Goal: Information Seeking & Learning: Learn about a topic

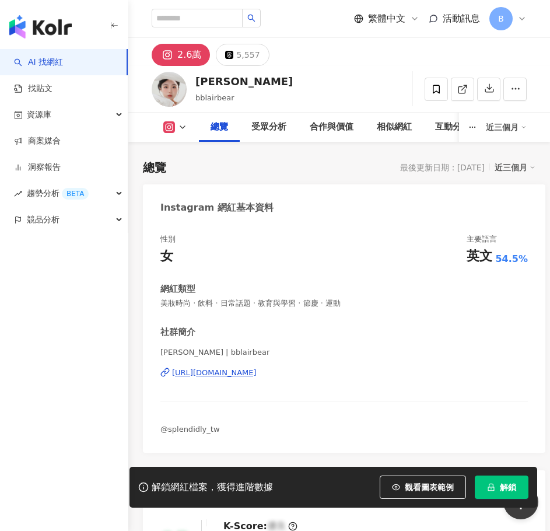
click at [257, 369] on div "https://www.instagram.com/bblairbear/" at bounding box center [214, 373] width 85 height 11
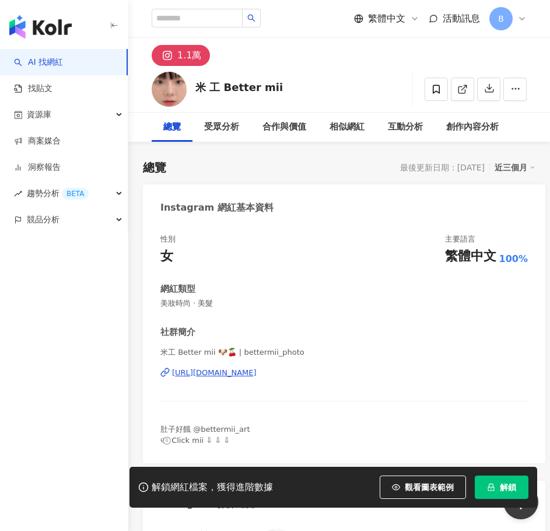
click at [238, 376] on div "https://www.instagram.com/bettermii_photo/" at bounding box center [214, 373] width 85 height 11
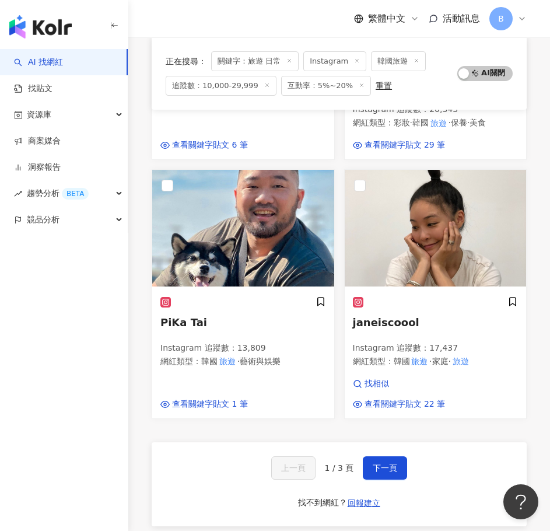
scroll to position [1587, 0]
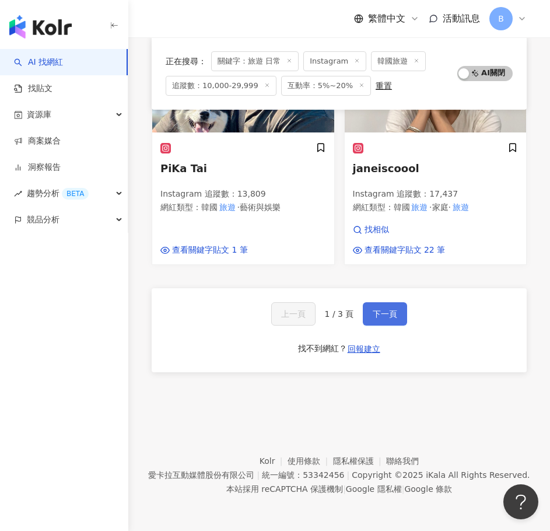
click at [381, 316] on span "下一頁" at bounding box center [385, 313] width 25 height 9
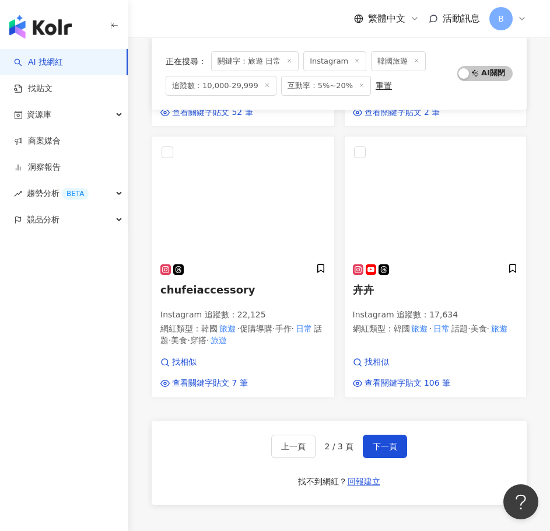
scroll to position [1576, 0]
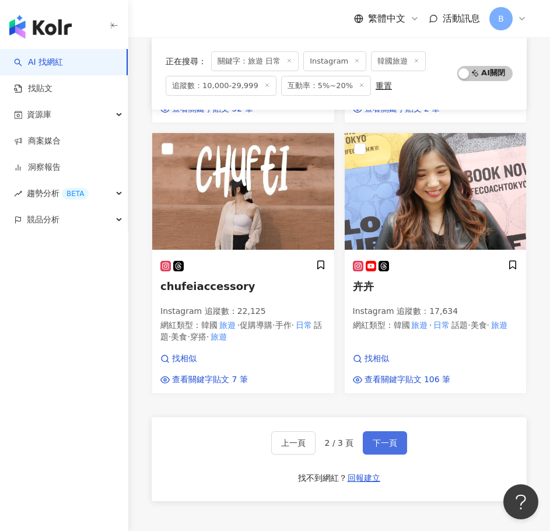
click at [373, 438] on span "下一頁" at bounding box center [385, 442] width 25 height 9
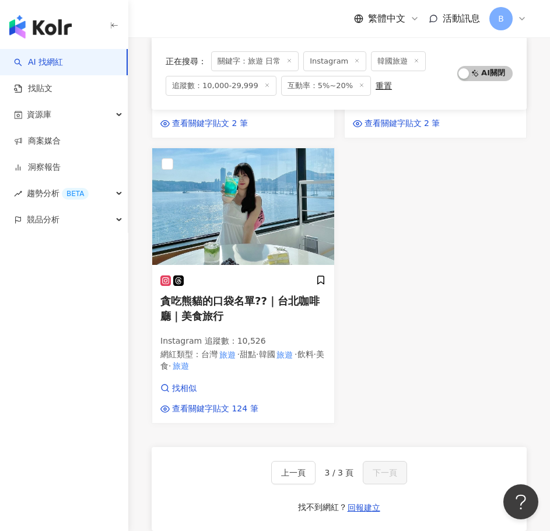
scroll to position [1462, 0]
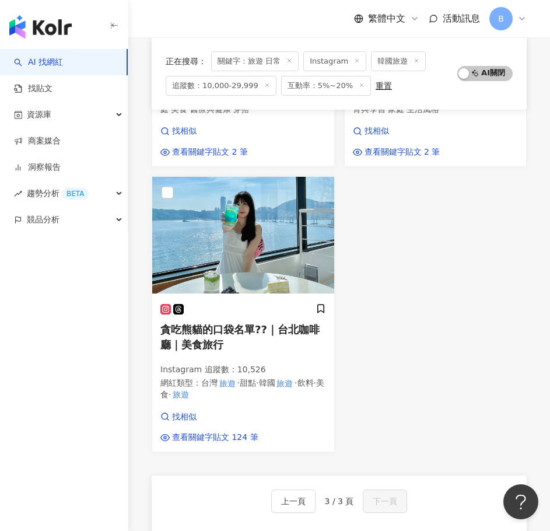
drag, startPoint x: 205, startPoint y: 250, endPoint x: 448, endPoint y: 256, distance: 243.4
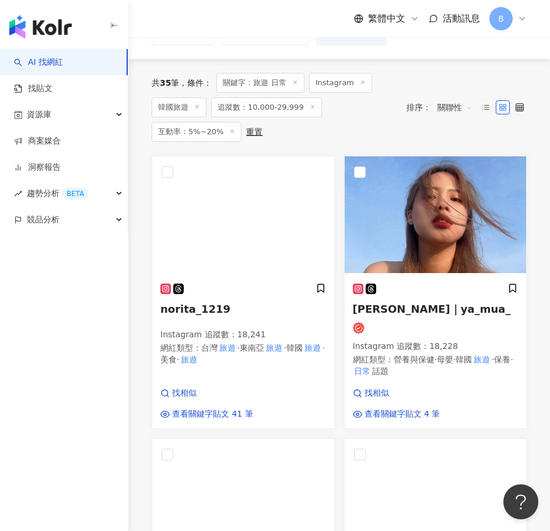
scroll to position [0, 0]
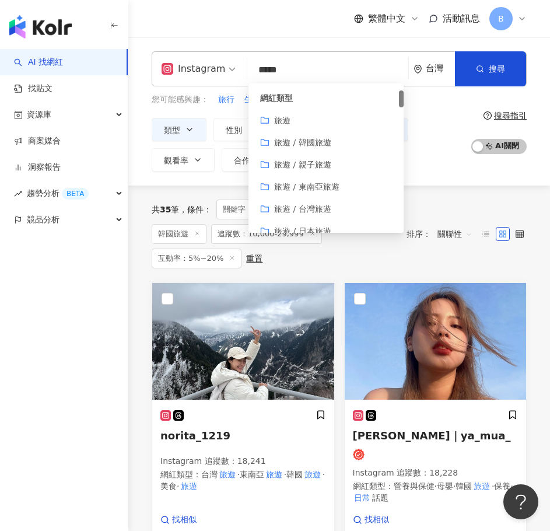
drag, startPoint x: 274, startPoint y: 69, endPoint x: 256, endPoint y: 70, distance: 18.7
click at [256, 70] on input "*****" at bounding box center [328, 70] width 152 height 22
click at [289, 69] on input "*****" at bounding box center [328, 70] width 152 height 22
drag, startPoint x: 273, startPoint y: 69, endPoint x: 246, endPoint y: 69, distance: 26.3
click at [246, 69] on div "Instagram ***** 台灣 搜尋 customizedTag c5161f40-7cc6-4558-83b8-d5560c9495a4 網紅類型 旅…" at bounding box center [339, 68] width 375 height 35
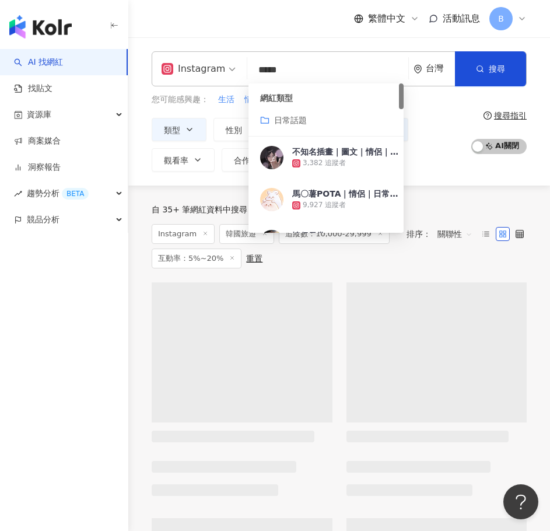
click at [397, 40] on div "Instagram ***** 台灣 搜尋 customizedTag 網紅類型 日常話題 不知名插畫｜圖文｜情侶｜日常｜趣事｜ 3,382 追蹤者 馬〇薯P…" at bounding box center [339, 111] width 422 height 148
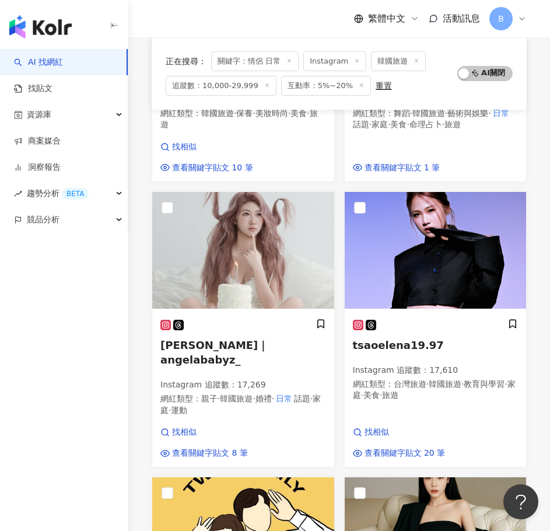
scroll to position [1459, 0]
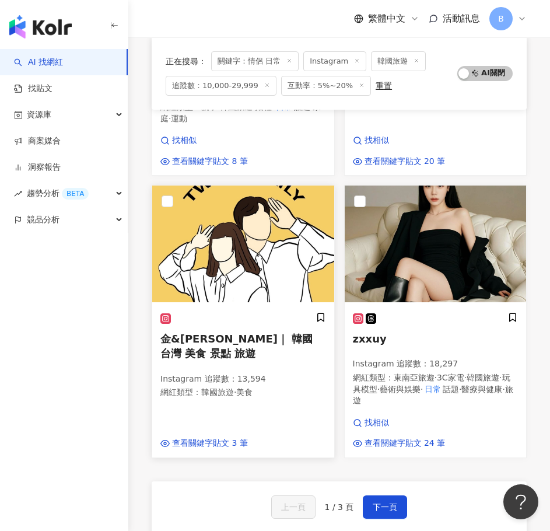
click at [255, 312] on div at bounding box center [243, 318] width 166 height 12
click at [365, 495] on button "下一頁" at bounding box center [385, 506] width 44 height 23
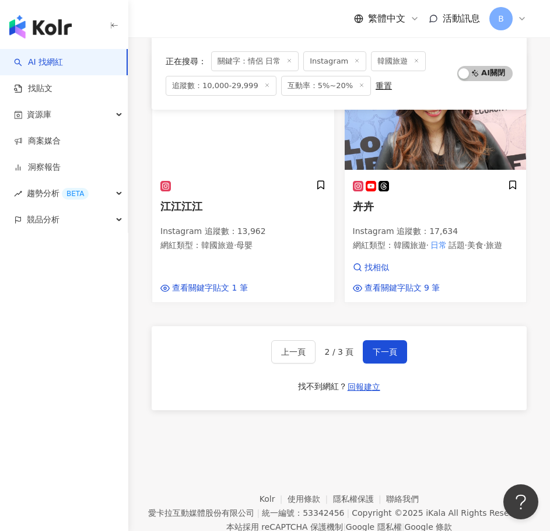
scroll to position [1639, 0]
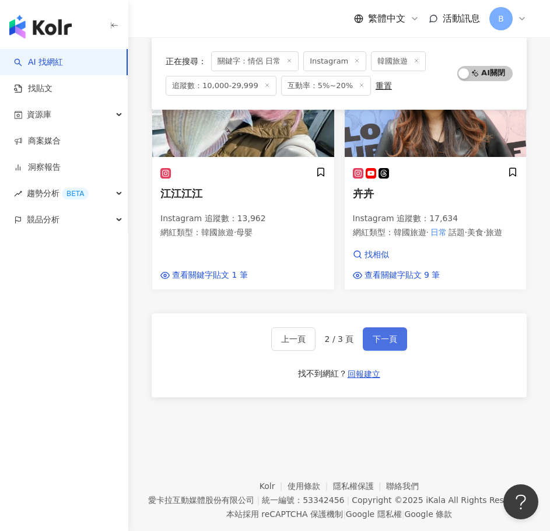
click at [369, 327] on button "下一頁" at bounding box center [385, 338] width 44 height 23
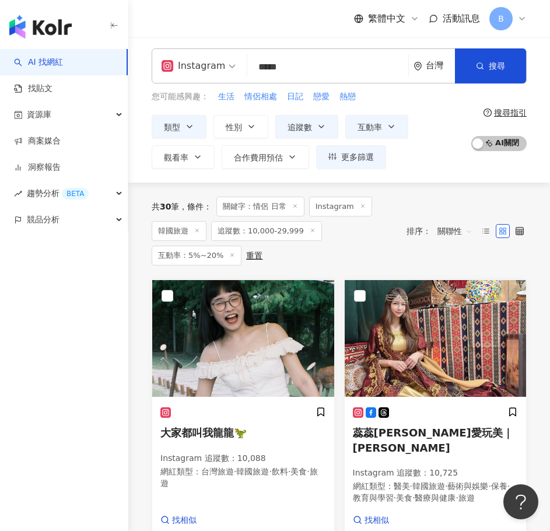
scroll to position [0, 0]
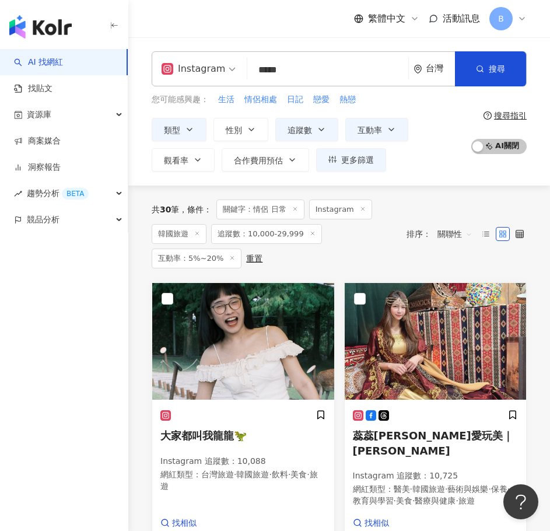
click at [301, 72] on input "*****" at bounding box center [328, 70] width 152 height 22
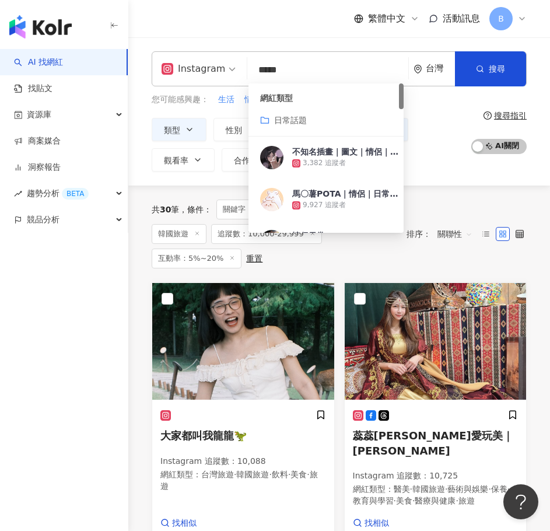
drag, startPoint x: 299, startPoint y: 67, endPoint x: 275, endPoint y: 68, distance: 24.6
click at [275, 68] on input "*****" at bounding box center [328, 70] width 152 height 22
click at [333, 260] on div "共 30 筆 條件 ： 關鍵字：情侶 日常 Instagram 韓國旅遊 追蹤數：10,000-29,999 互動率：5%~20% 重置" at bounding box center [273, 234] width 243 height 69
drag, startPoint x: 270, startPoint y: 69, endPoint x: 253, endPoint y: 70, distance: 17.5
click at [253, 70] on input "*****" at bounding box center [328, 70] width 152 height 22
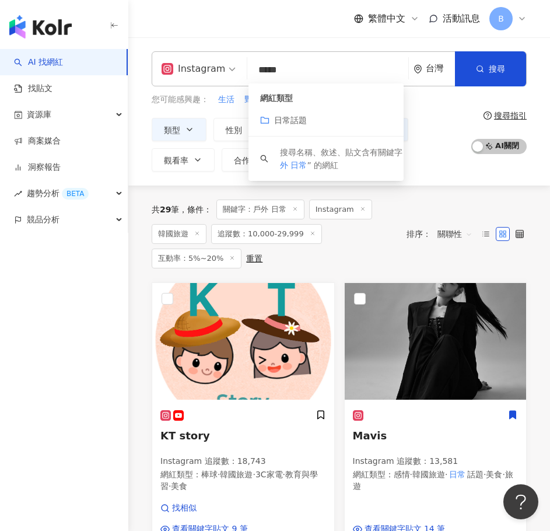
click at [411, 190] on div "共 29 筆 條件 ： 關鍵字：戶外 日常 Instagram 韓國旅遊 追蹤數：10,000-29,999 互動率：5%~20% 重置 排序： 關聯性" at bounding box center [339, 234] width 375 height 97
click at [310, 64] on input "*****" at bounding box center [328, 70] width 152 height 22
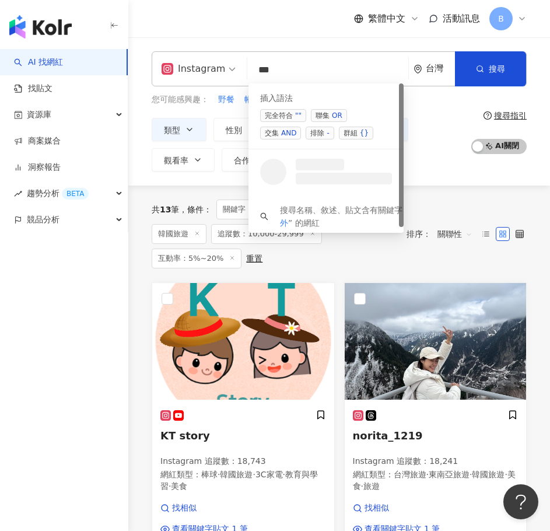
type input "**"
click at [445, 197] on div "共 13 筆 條件 ： 關鍵字：戶外 Instagram 韓國旅遊 追蹤數：10,000-29,999 互動率：5%~20% 重置 排序： 關聯性" at bounding box center [339, 234] width 375 height 97
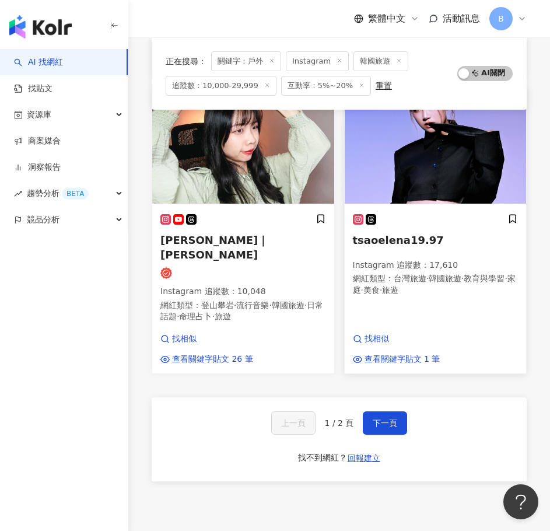
scroll to position [1651, 0]
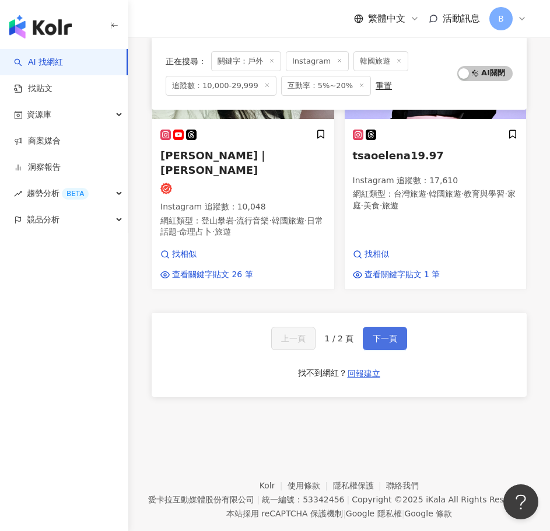
click at [392, 334] on span "下一頁" at bounding box center [385, 338] width 25 height 9
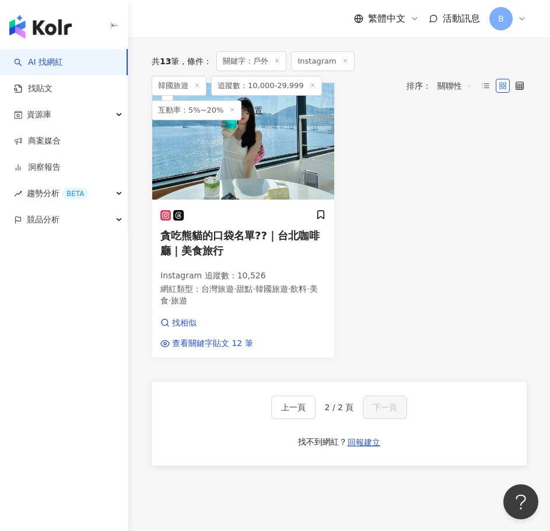
scroll to position [93, 0]
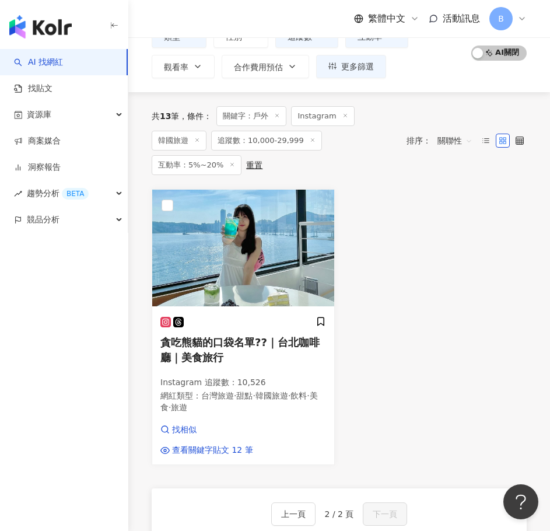
click at [199, 141] on icon at bounding box center [197, 140] width 6 height 6
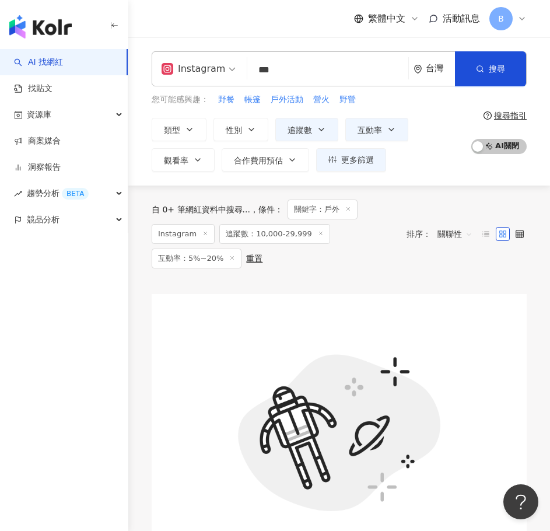
click at [202, 234] on icon at bounding box center [205, 233] width 6 height 6
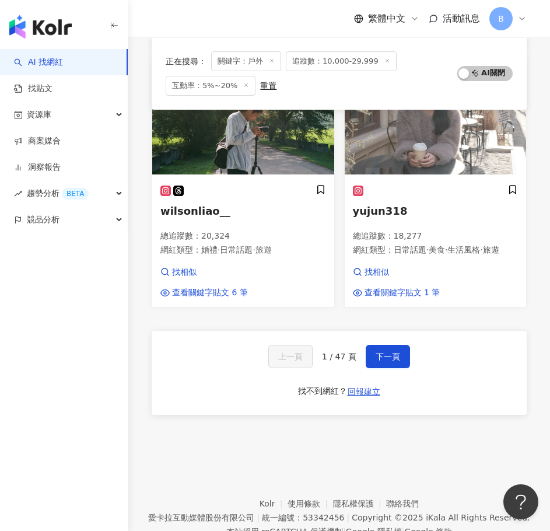
scroll to position [1605, 0]
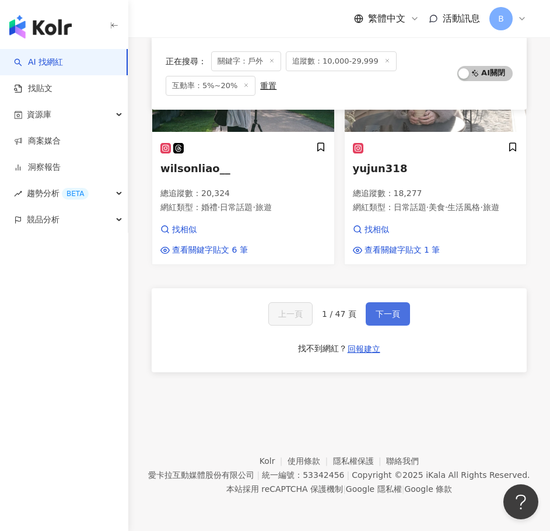
click at [390, 317] on span "下一頁" at bounding box center [388, 313] width 25 height 9
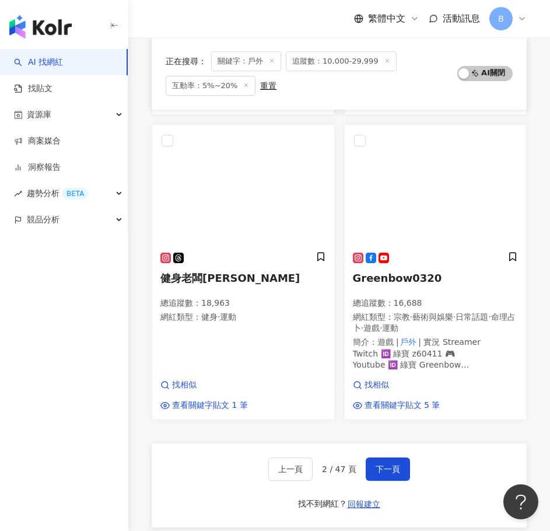
scroll to position [1627, 0]
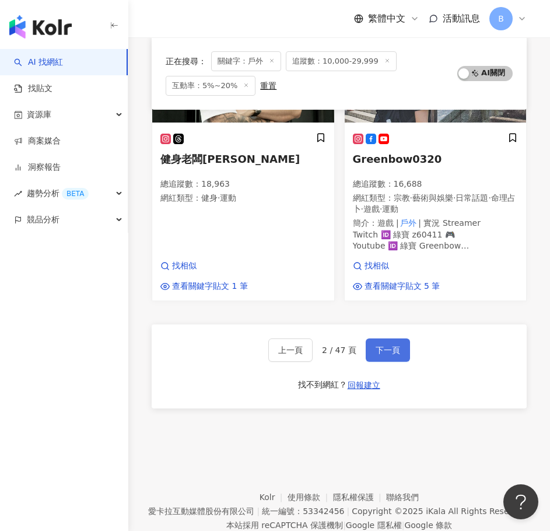
click at [366, 338] on button "下一頁" at bounding box center [388, 349] width 44 height 23
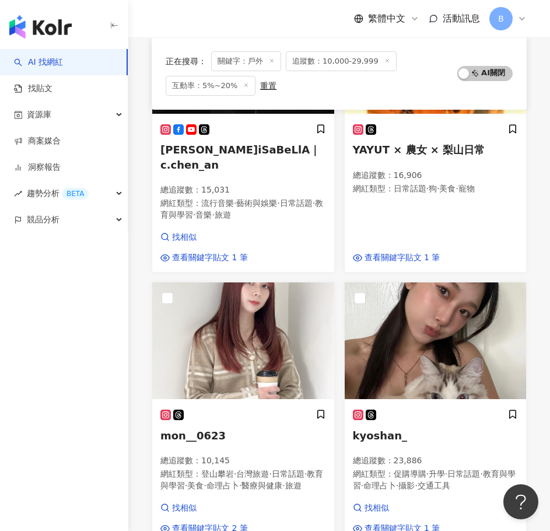
scroll to position [1634, 0]
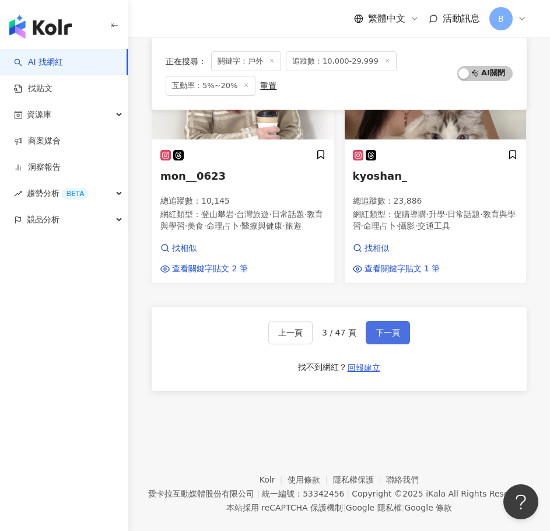
click at [394, 328] on span "下一頁" at bounding box center [388, 332] width 25 height 9
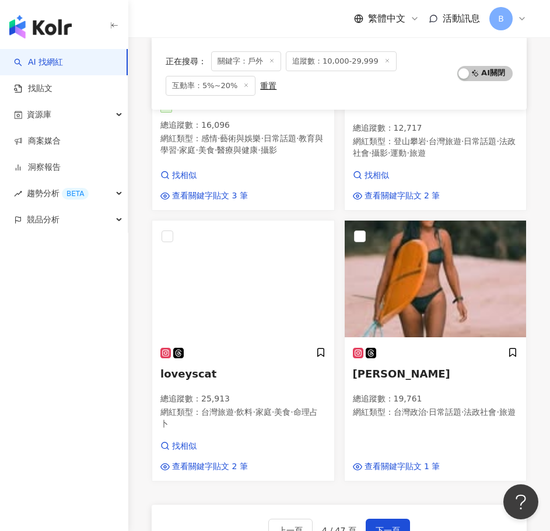
scroll to position [1576, 0]
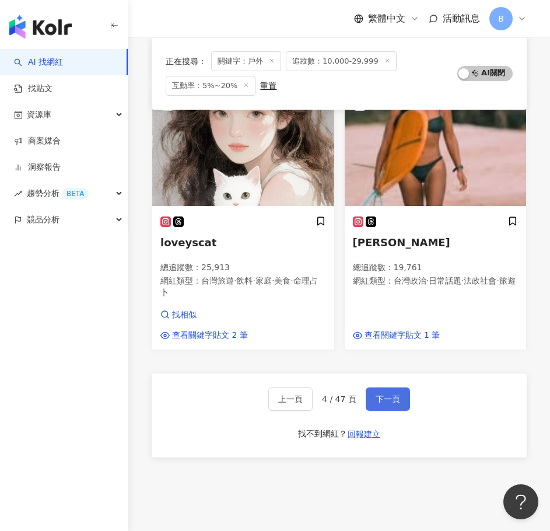
click at [403, 387] on button "下一頁" at bounding box center [388, 398] width 44 height 23
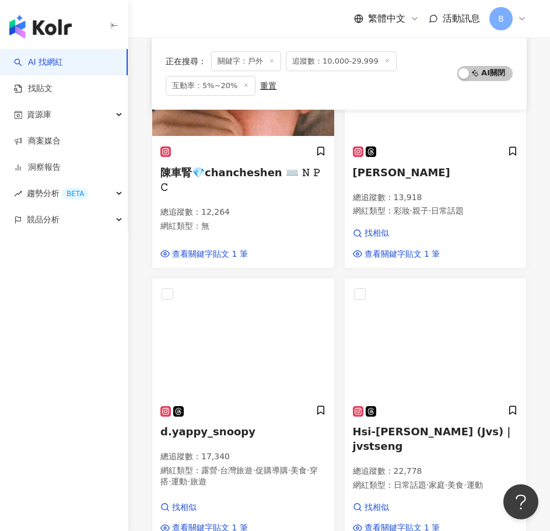
scroll to position [1573, 0]
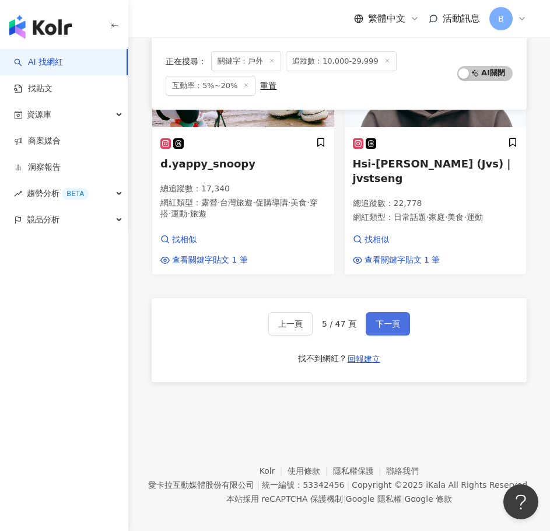
click at [399, 312] on button "下一頁" at bounding box center [388, 323] width 44 height 23
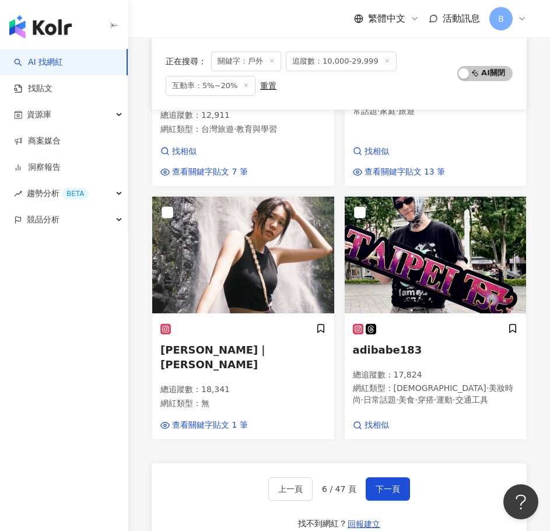
scroll to position [1459, 0]
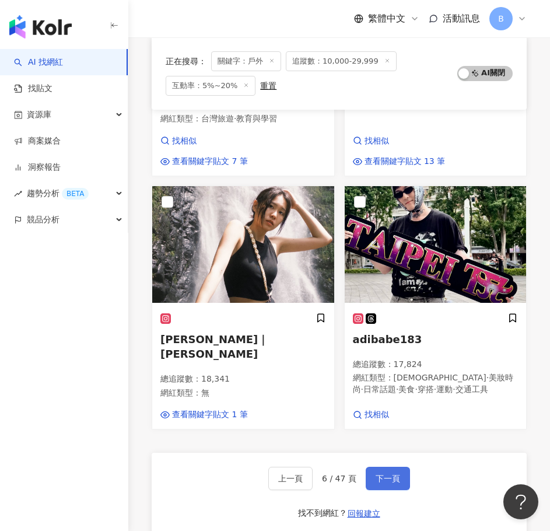
click at [389, 474] on span "下一頁" at bounding box center [388, 478] width 25 height 9
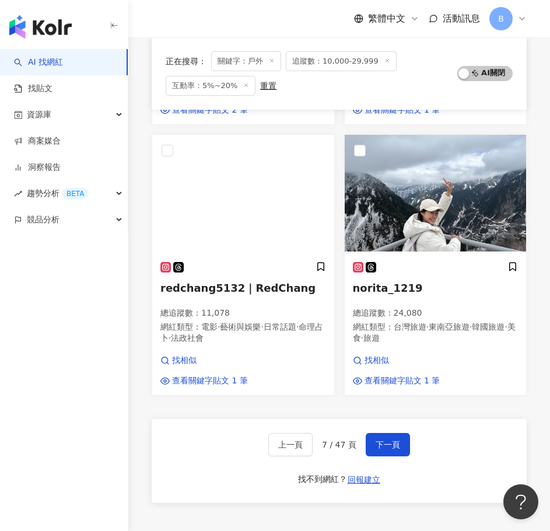
scroll to position [1627, 0]
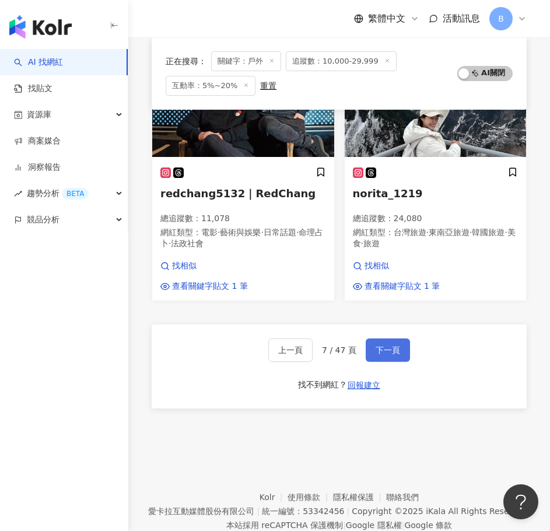
click at [396, 345] on span "下一頁" at bounding box center [388, 349] width 25 height 9
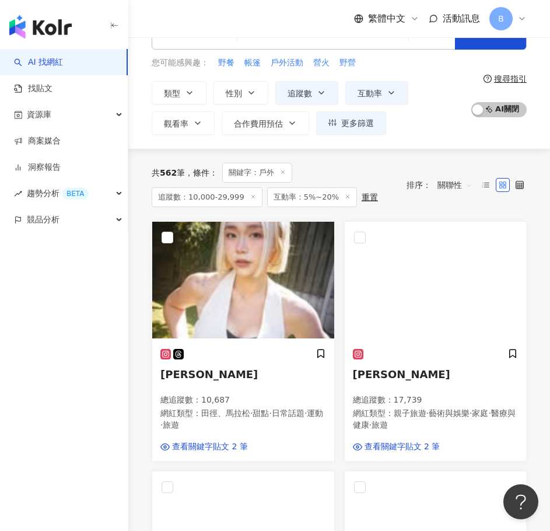
scroll to position [11, 0]
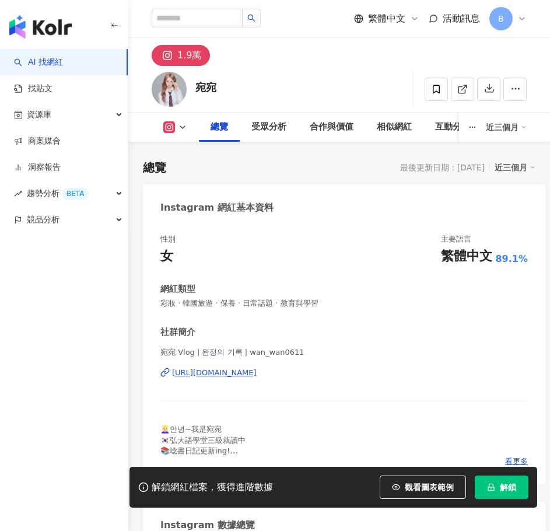
scroll to position [58, 0]
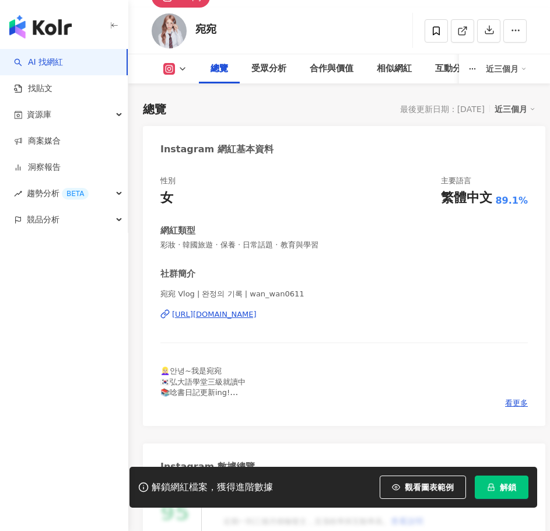
click at [257, 316] on div "https://www.instagram.com/wan_wan0611/" at bounding box center [214, 314] width 85 height 11
click at [519, 398] on div "👱🏻‍♀️안녕~我是宛宛 🇰🇷弘大語學堂三級就讀中 📚唸書日記更新ing! ✈️韓國攻略 ｜美妝穿搭 ｜小眾品牌 - 📪合作請發：ginalin0611@gm…" at bounding box center [344, 382] width 368 height 32
click at [519, 403] on span "看更多" at bounding box center [516, 403] width 23 height 11
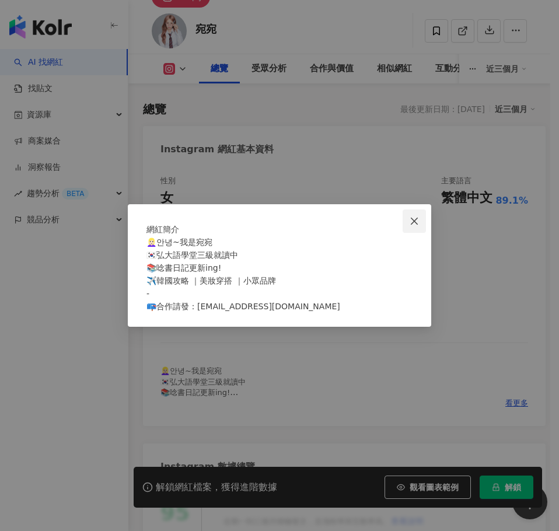
click at [407, 216] on span "Close" at bounding box center [414, 220] width 23 height 9
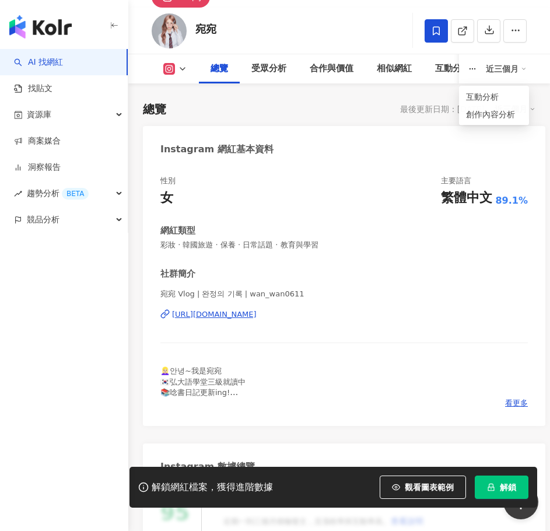
click at [443, 25] on span at bounding box center [436, 30] width 23 height 23
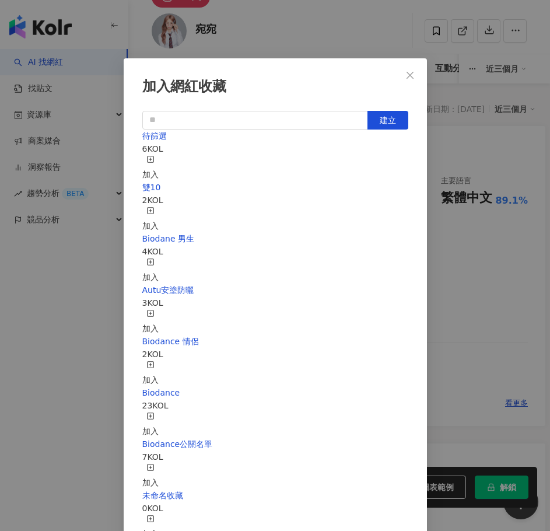
click at [159, 207] on div "加入" at bounding box center [150, 220] width 16 height 26
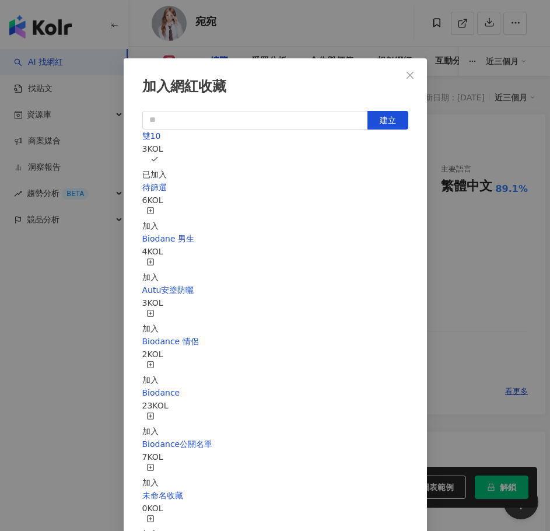
scroll to position [58, 0]
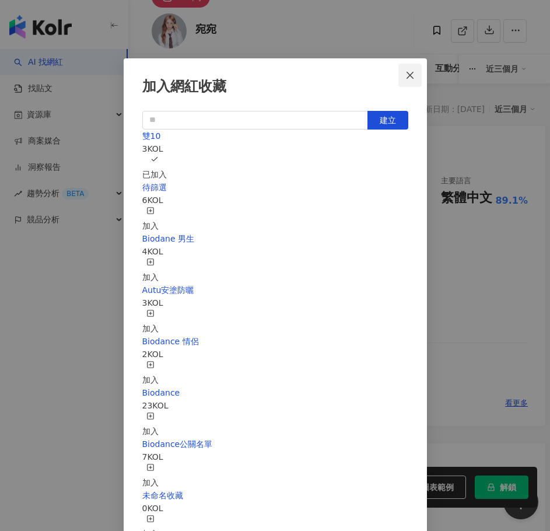
click at [415, 81] on button "Close" at bounding box center [410, 75] width 23 height 23
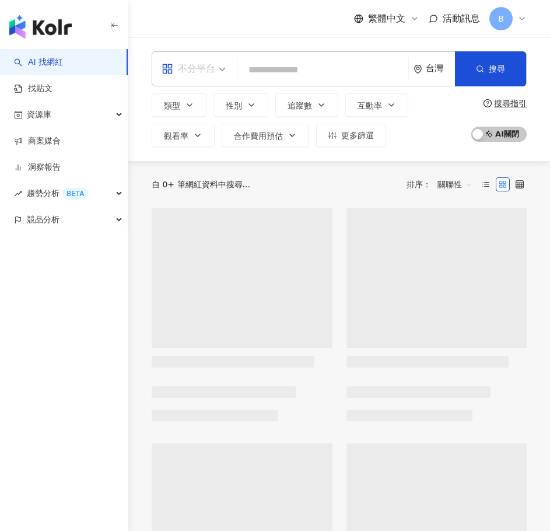
click at [221, 63] on span "不分平台" at bounding box center [194, 69] width 64 height 19
click at [255, 64] on input "search" at bounding box center [323, 70] width 162 height 22
paste input "**********"
type input "**********"
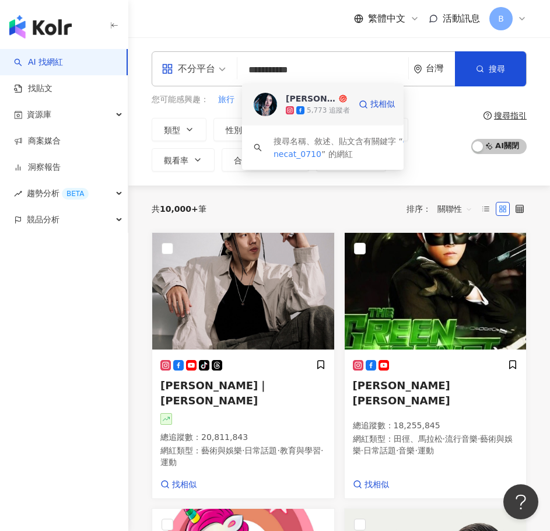
click at [306, 120] on div "[PERSON_NAME] 5,773 追蹤者 找相似" at bounding box center [323, 104] width 162 height 42
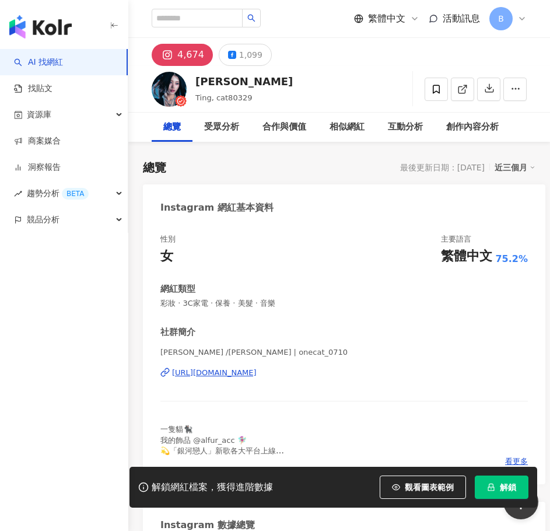
click at [425, 306] on span "彩妝 · 3C家電 · 保養 · 美髮 · 音樂" at bounding box center [344, 303] width 368 height 11
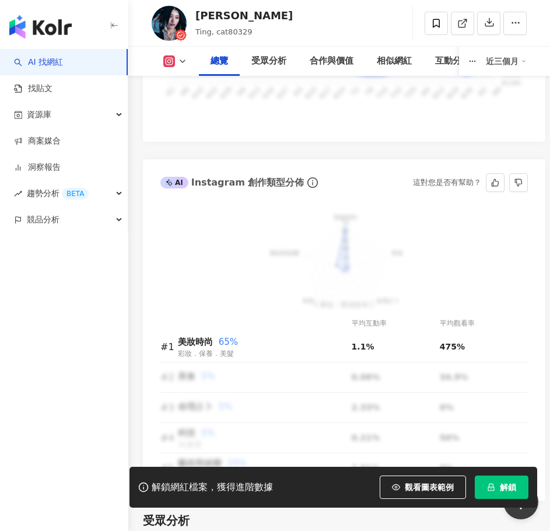
scroll to position [875, 0]
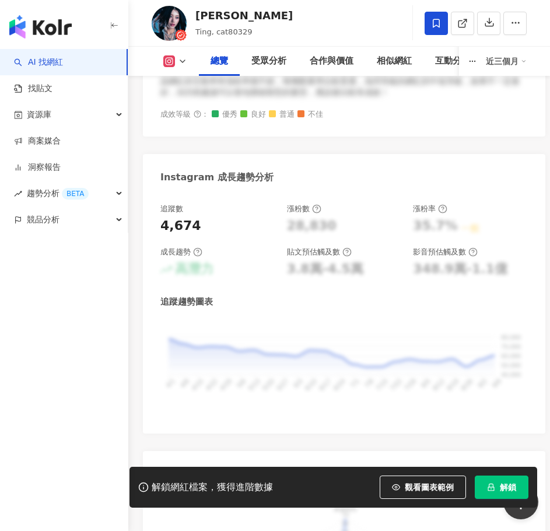
click at [431, 25] on icon at bounding box center [436, 23] width 11 height 11
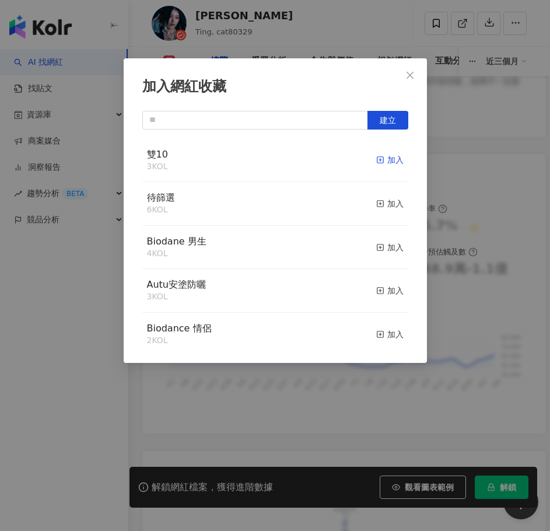
click at [381, 165] on div "加入" at bounding box center [389, 159] width 27 height 13
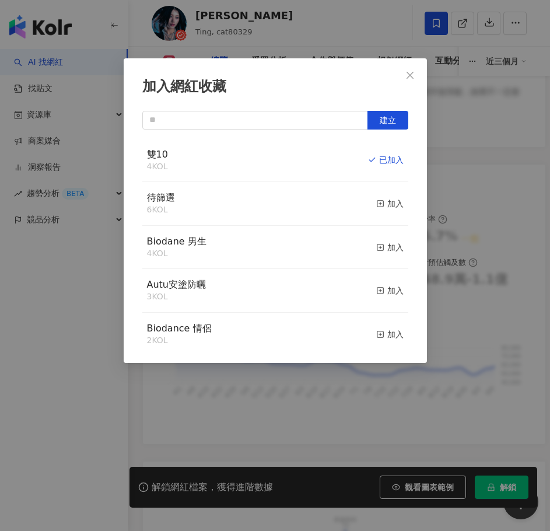
scroll to position [869, 0]
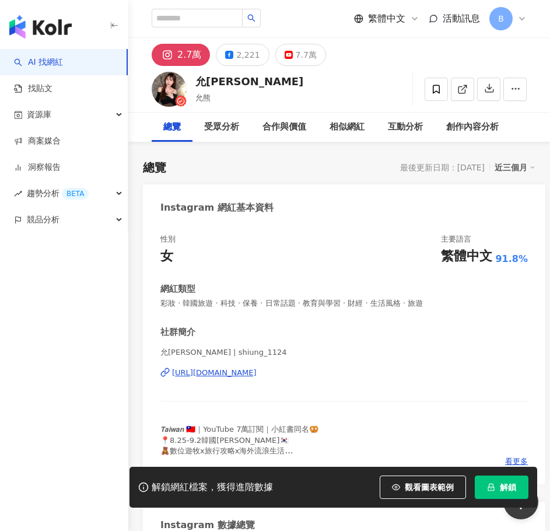
click at [246, 369] on div "[URL][DOMAIN_NAME]" at bounding box center [214, 373] width 85 height 11
click at [431, 92] on span at bounding box center [436, 89] width 23 height 23
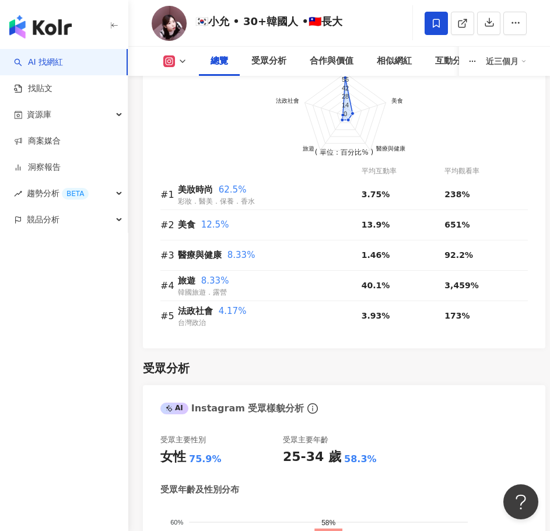
click at [222, 120] on foreignobject at bounding box center [344, 121] width 368 height 152
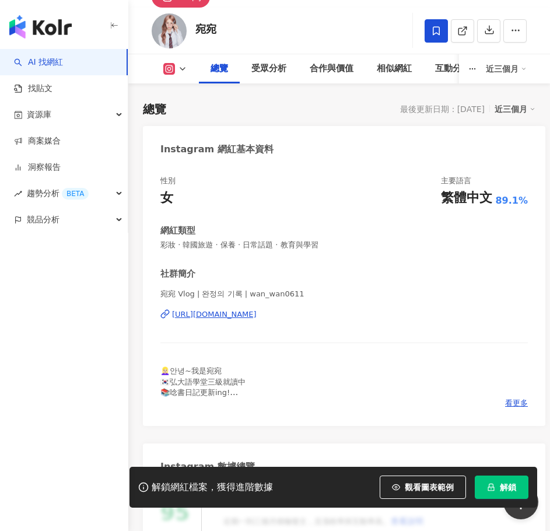
scroll to position [58, 0]
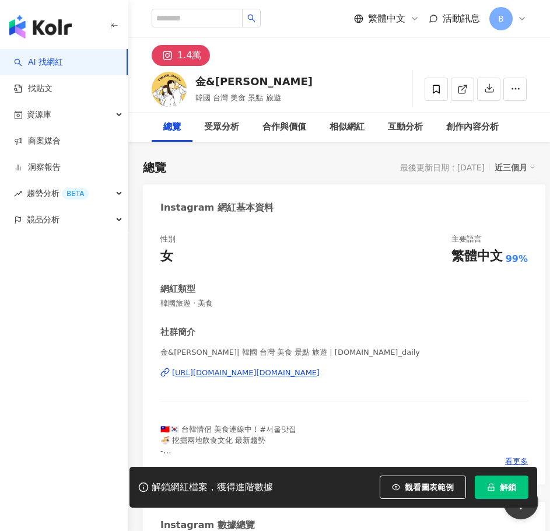
click at [285, 373] on div "[URL][DOMAIN_NAME][DOMAIN_NAME]" at bounding box center [246, 373] width 148 height 11
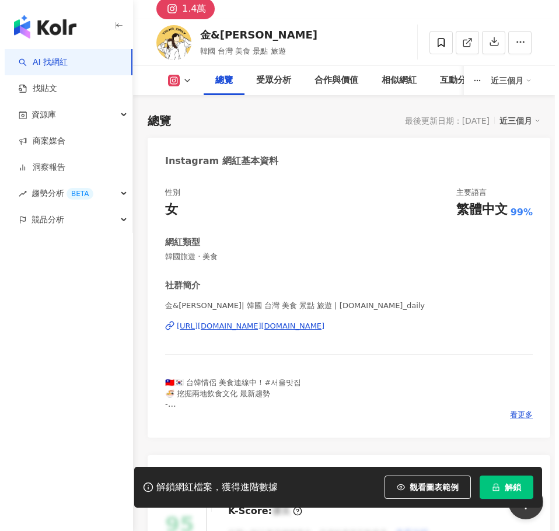
scroll to position [117, 0]
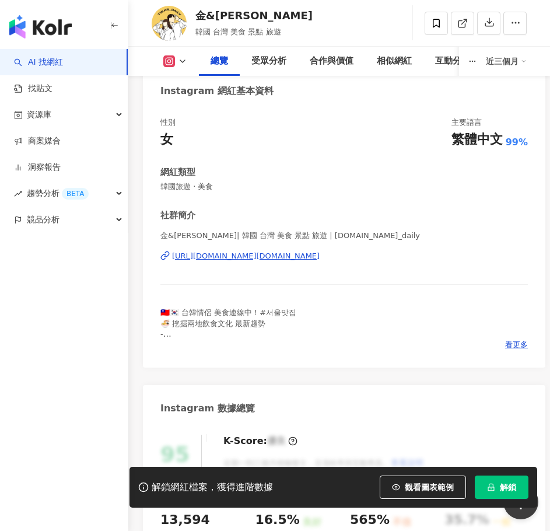
click at [183, 339] on span "🇹🇼🇰🇷 台韓情侶 美食連線中！#서울맛집 🍜 挖掘兩地飲食文化 最新趨勢 - 👇快來確認我們在韓國的美食＆生活日常！" at bounding box center [233, 328] width 146 height 41
click at [512, 344] on span "看更多" at bounding box center [516, 345] width 23 height 11
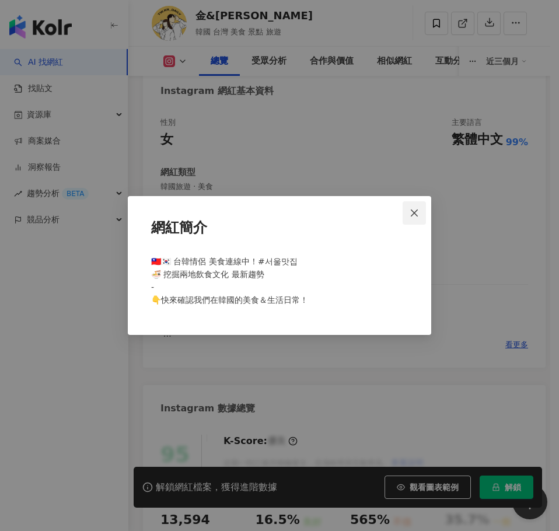
click at [414, 203] on button "Close" at bounding box center [414, 212] width 23 height 23
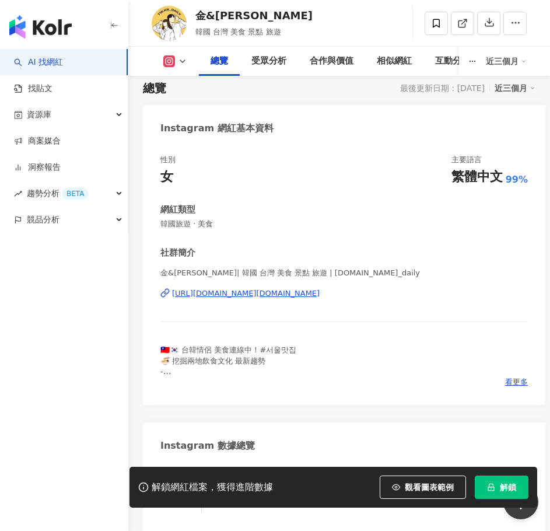
scroll to position [58, 0]
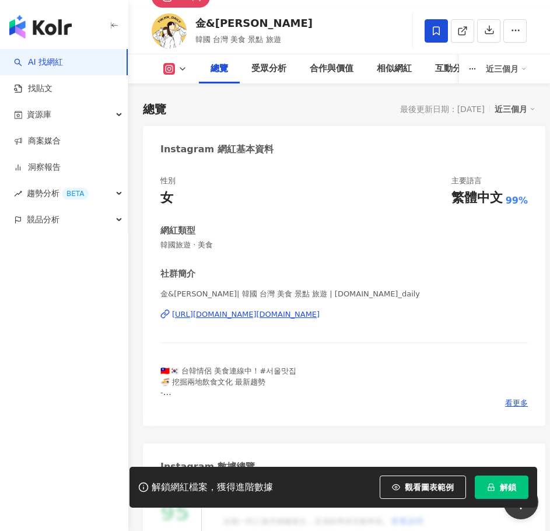
click at [436, 36] on span at bounding box center [436, 30] width 23 height 23
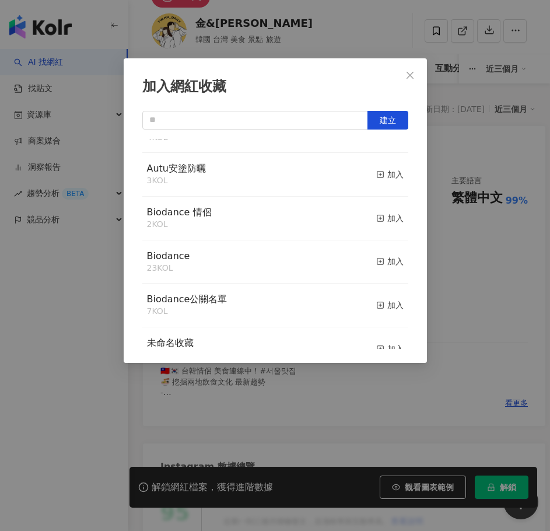
scroll to position [117, 0]
click at [380, 219] on div "加入" at bounding box center [389, 217] width 27 height 13
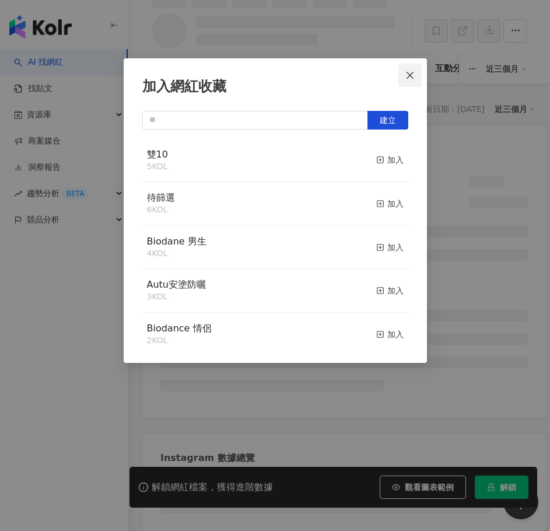
scroll to position [70, 0]
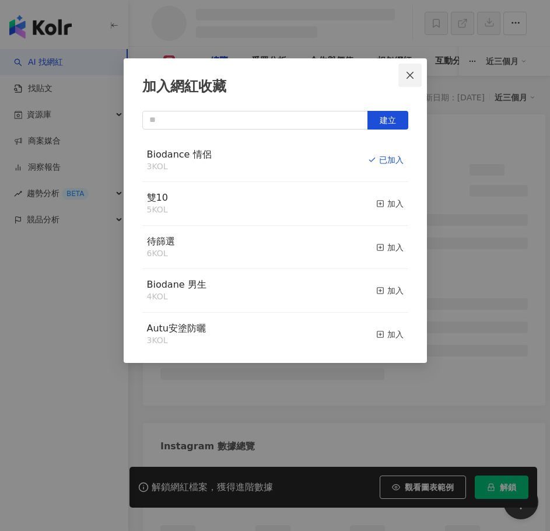
click at [407, 76] on icon "close" at bounding box center [410, 75] width 9 height 9
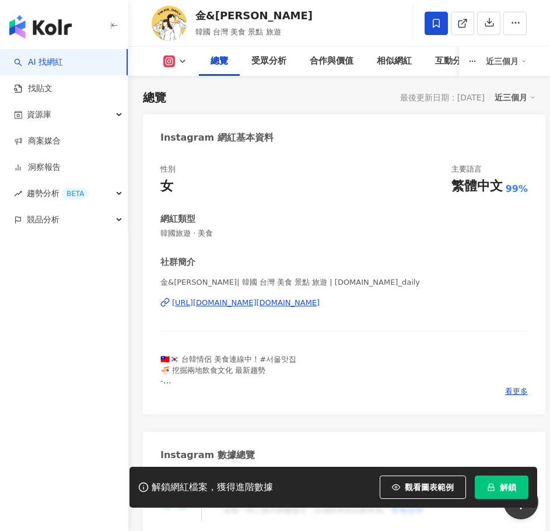
scroll to position [58, 0]
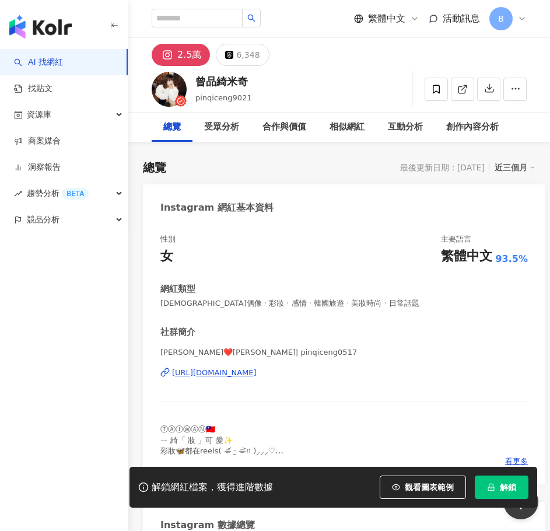
click at [257, 372] on div "https://www.instagram.com/pinqiceng0517/" at bounding box center [214, 373] width 85 height 11
click at [267, 171] on div "總覽 最後更新日期：2025/9/5 近三個月" at bounding box center [339, 167] width 393 height 16
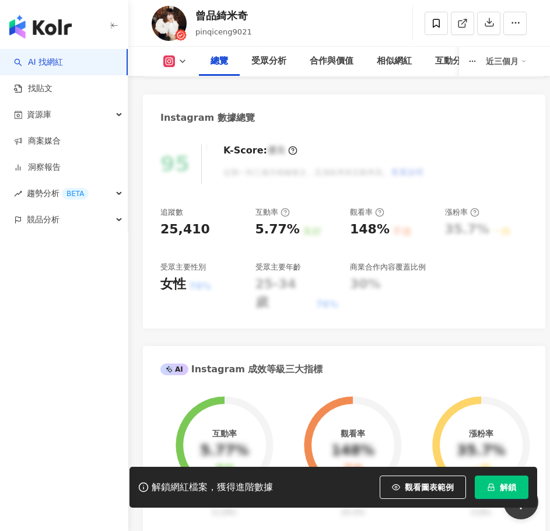
scroll to position [408, 0]
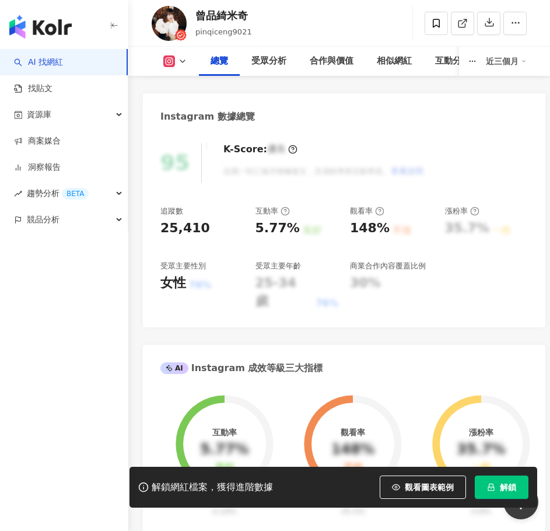
click at [499, 491] on button "解鎖" at bounding box center [502, 487] width 54 height 23
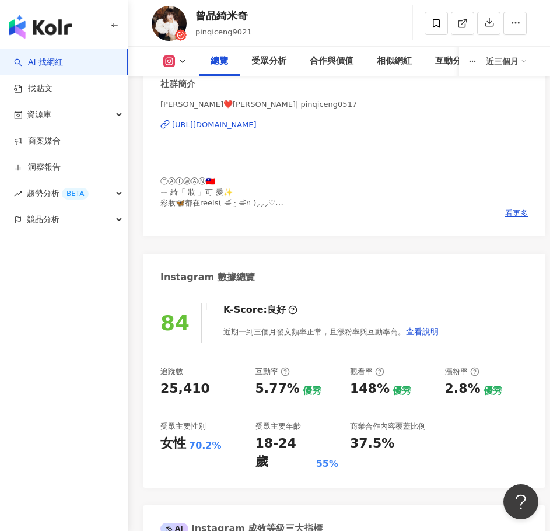
scroll to position [58, 0]
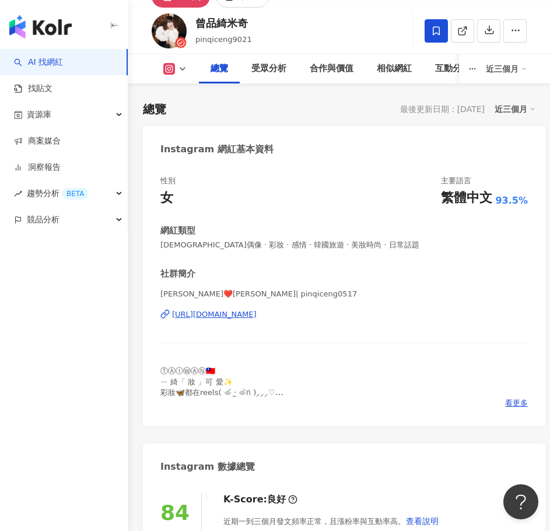
click at [439, 30] on icon at bounding box center [436, 30] width 7 height 9
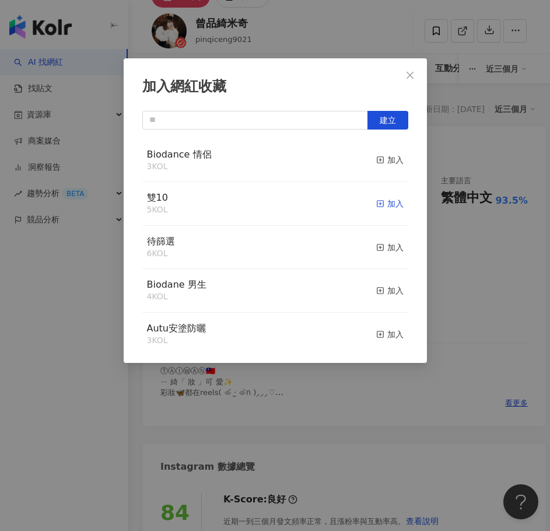
click at [387, 204] on div "加入" at bounding box center [389, 203] width 27 height 13
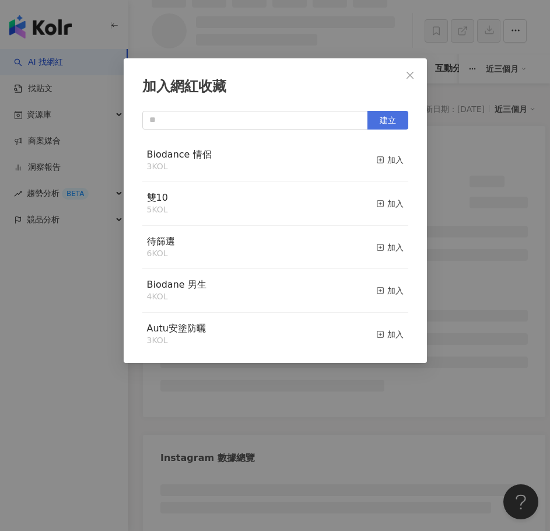
scroll to position [71, 0]
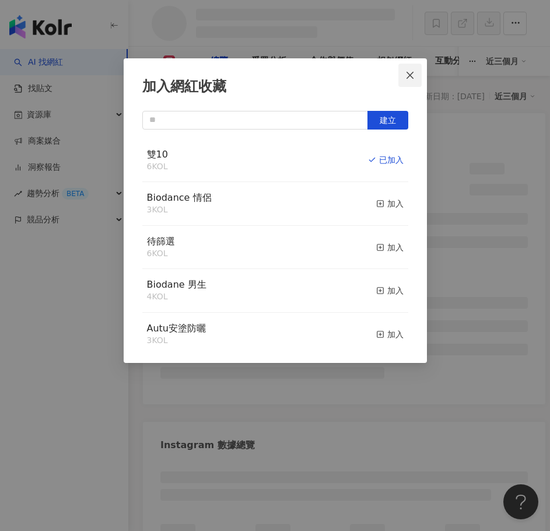
click at [406, 79] on icon "close" at bounding box center [410, 75] width 9 height 9
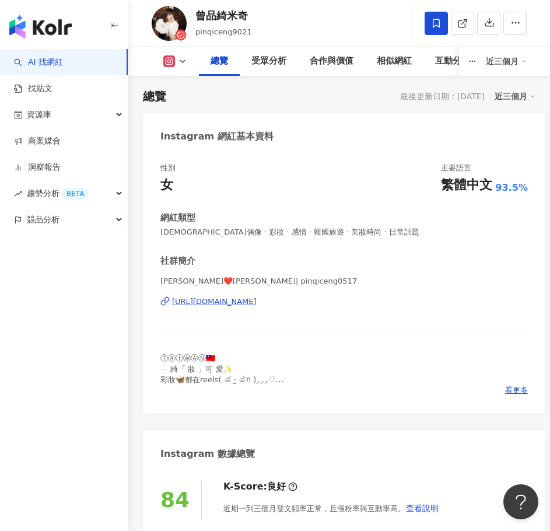
scroll to position [58, 0]
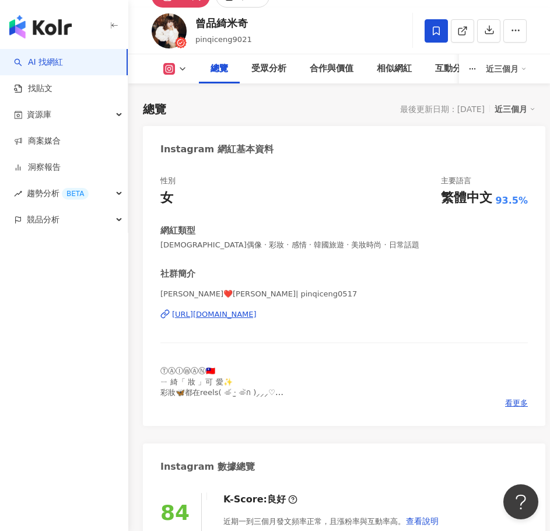
click at [406, 79] on div "加入網紅收藏 建立 雙10 6 KOL 已加入 Biodance 情侶 3 KOL 加入 待篩選 6 KOL 加入 Biodane 男生 4 KOL 加入 A…" at bounding box center [275, 265] width 550 height 531
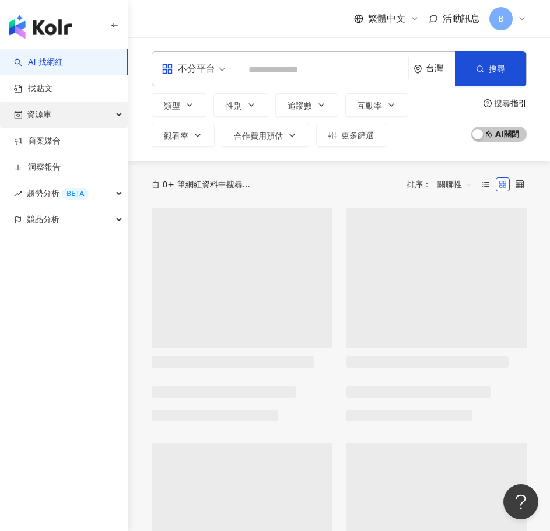
click at [73, 114] on div "資源庫" at bounding box center [64, 115] width 128 height 26
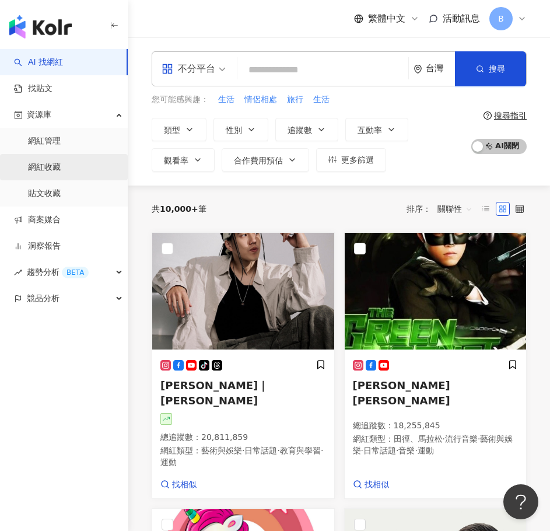
click at [61, 164] on link "網紅收藏" at bounding box center [44, 168] width 33 height 12
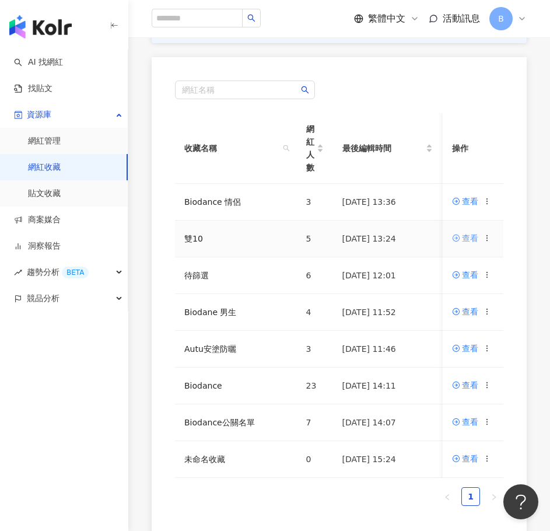
click at [473, 237] on div "查看" at bounding box center [470, 238] width 16 height 13
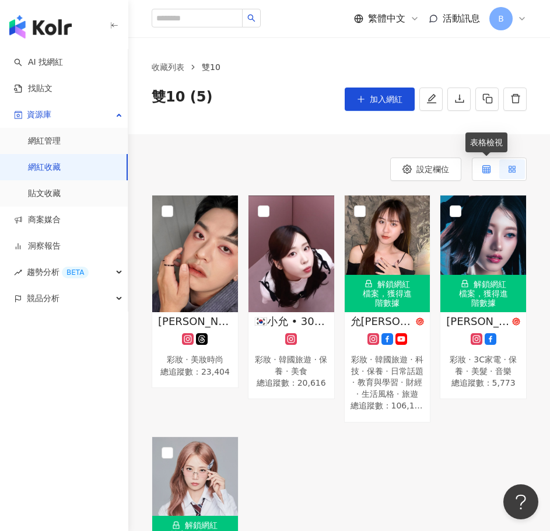
click at [481, 167] on label at bounding box center [487, 169] width 26 height 20
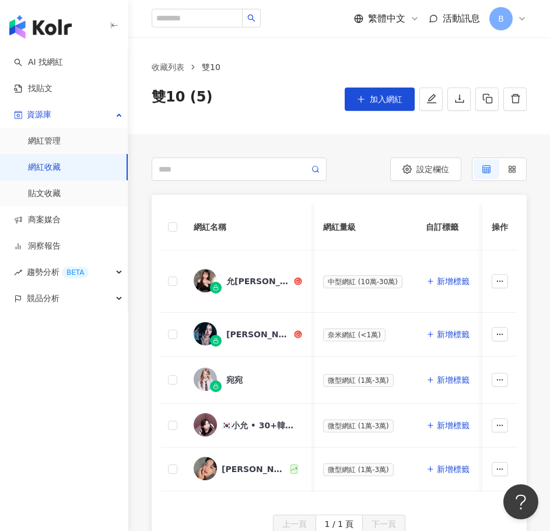
scroll to position [0, 146]
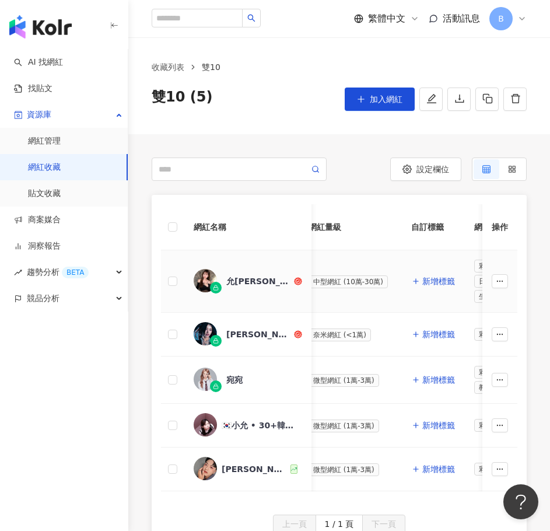
click at [247, 281] on div "允熊 Aya" at bounding box center [258, 281] width 65 height 12
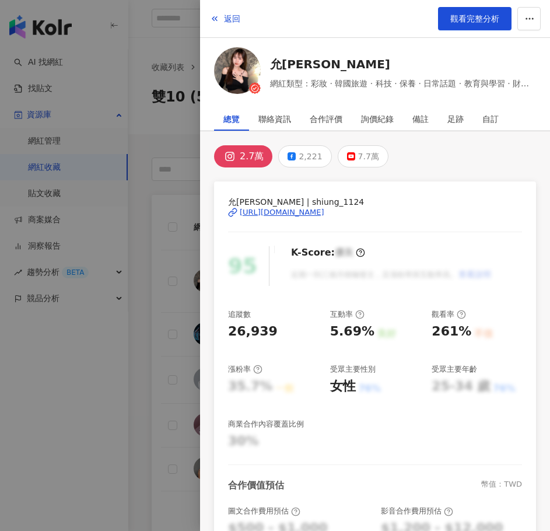
click at [254, 155] on div "2.7萬" at bounding box center [252, 156] width 24 height 16
click at [229, 18] on span "返回" at bounding box center [232, 18] width 16 height 9
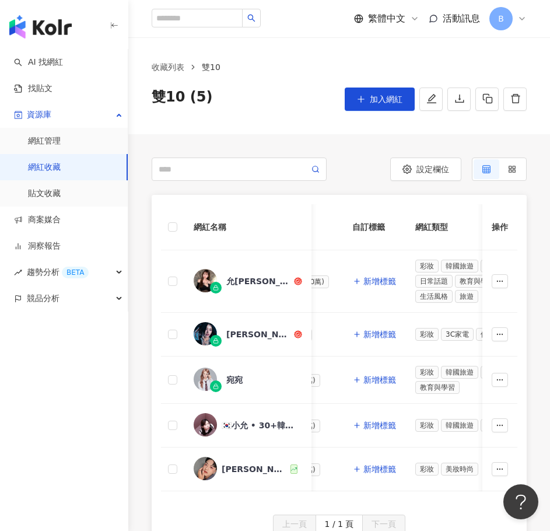
scroll to position [0, 0]
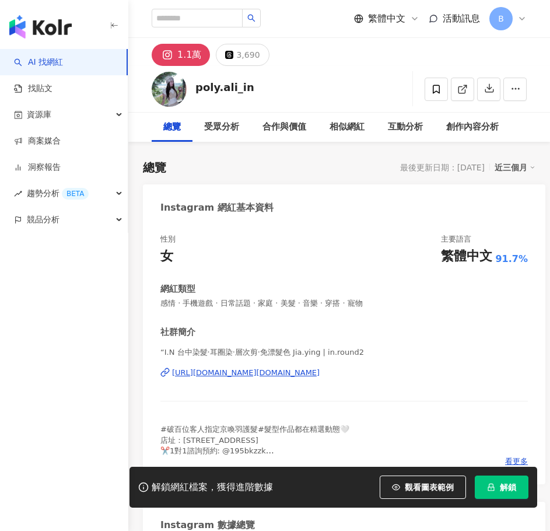
click at [257, 376] on div "https://www.instagram.com/in.round2/" at bounding box center [246, 373] width 148 height 11
click at [262, 373] on div "https://www.instagram.com/in.round2/" at bounding box center [246, 373] width 148 height 11
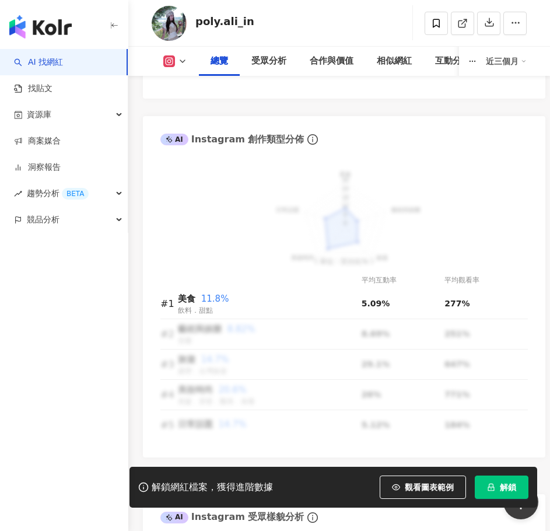
scroll to position [1225, 0]
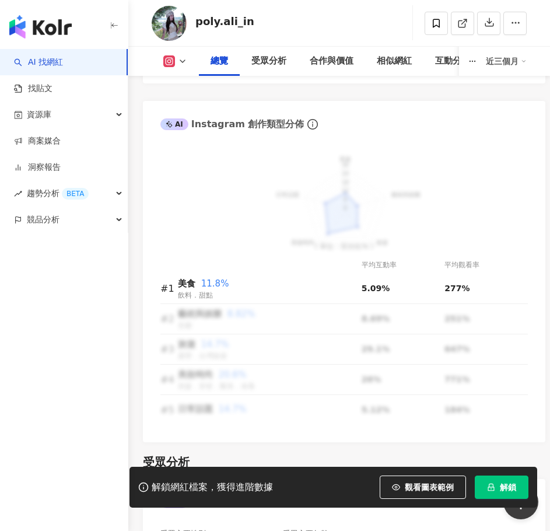
click at [291, 160] on div "美食 藝術與娛樂 旅遊 美妝時尚 日常話題 30 24 18 12 6 0 ( 單位：百分比% )" at bounding box center [344, 201] width 368 height 100
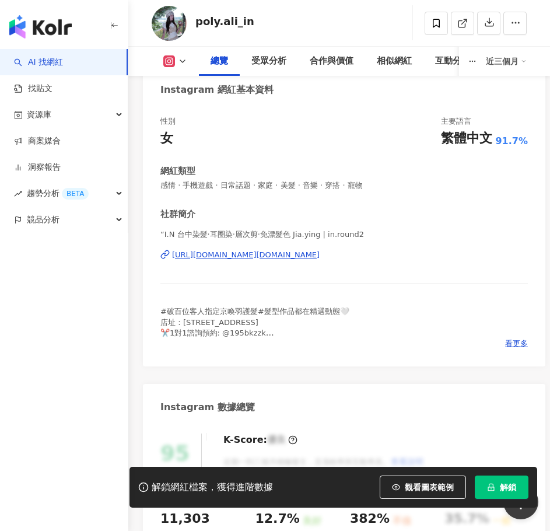
scroll to position [117, 0]
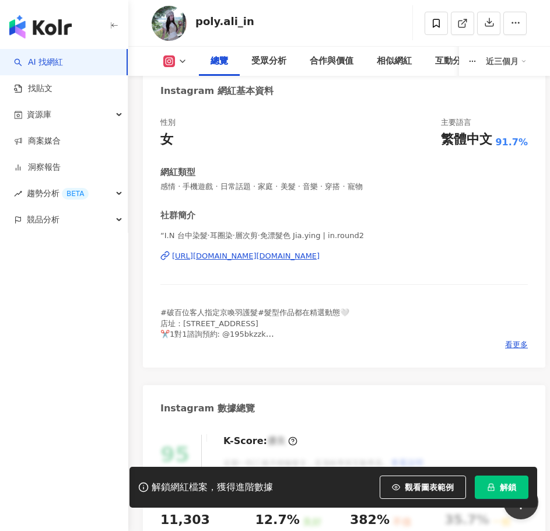
click at [247, 156] on div "性別 女 主要語言 繁體中文 91.7% 網紅類型 感情 · 手機遊戲 · 日常話題 · 家庭 · 美髮 · 音樂 · 穿搭 · 寵物 社群簡介 “I.N 台…" at bounding box center [344, 233] width 368 height 233
click at [427, 25] on span at bounding box center [436, 23] width 23 height 23
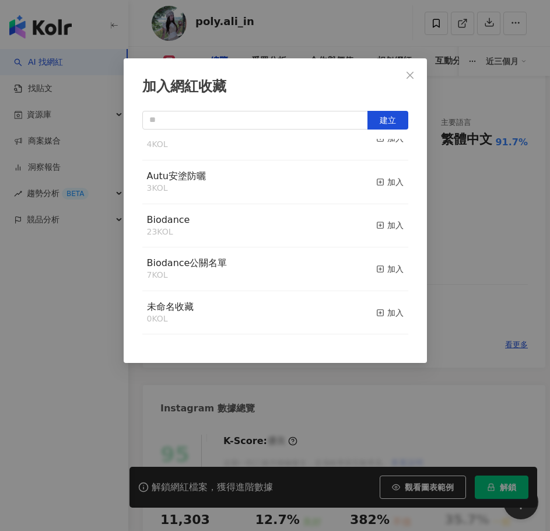
scroll to position [0, 0]
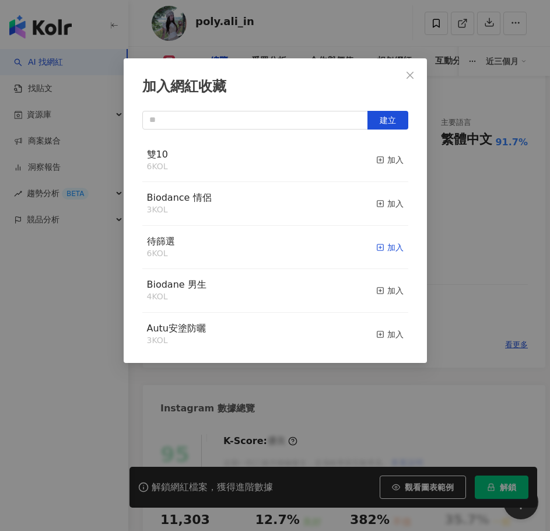
click at [376, 251] on icon "button" at bounding box center [380, 247] width 8 height 8
click at [412, 76] on icon "close" at bounding box center [410, 74] width 7 height 7
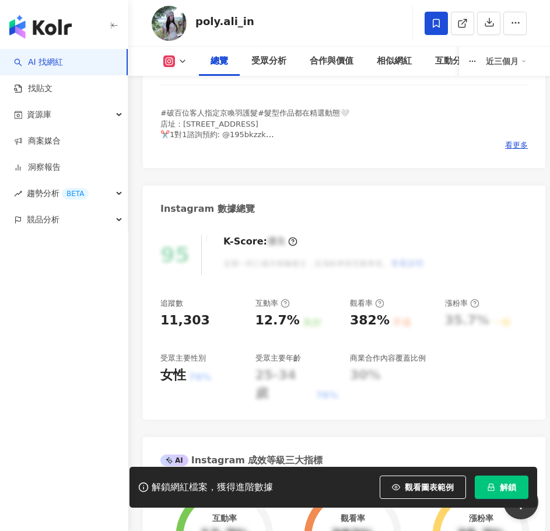
scroll to position [292, 0]
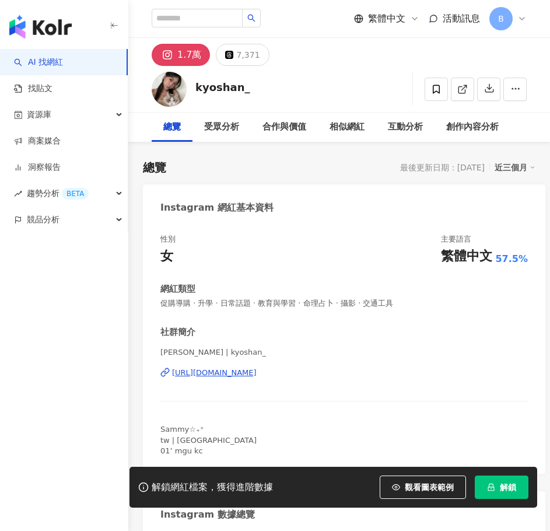
click at [257, 369] on div "[URL][DOMAIN_NAME]" at bounding box center [214, 373] width 85 height 11
click at [498, 209] on div "Instagram 網紅基本資料" at bounding box center [344, 203] width 403 height 38
click at [382, 253] on div "性別 女 主要語言 繁體中文 57.5%" at bounding box center [344, 250] width 368 height 32
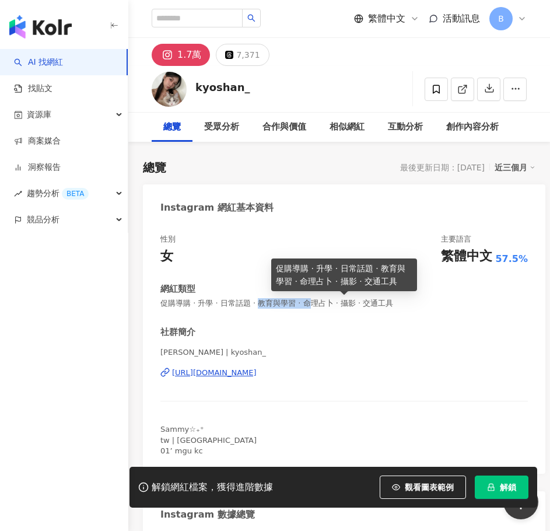
drag, startPoint x: 271, startPoint y: 298, endPoint x: 327, endPoint y: 299, distance: 56.0
click at [327, 299] on span "促購導購 · 升學 · 日常話題 · 教育與學習 · 命理占卜 · 攝影 · 交通工具" at bounding box center [344, 303] width 368 height 11
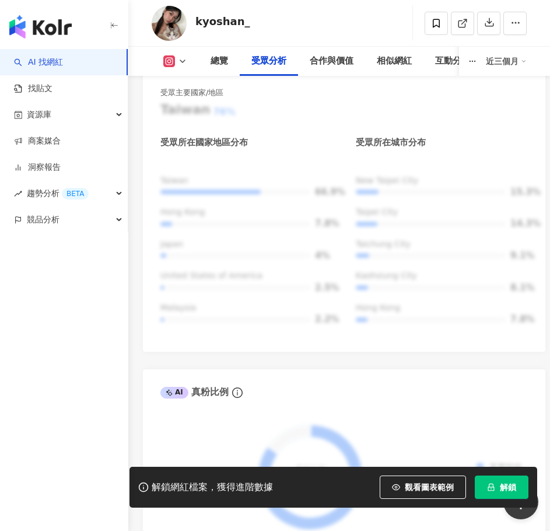
scroll to position [1926, 0]
